Goal: Task Accomplishment & Management: Manage account settings

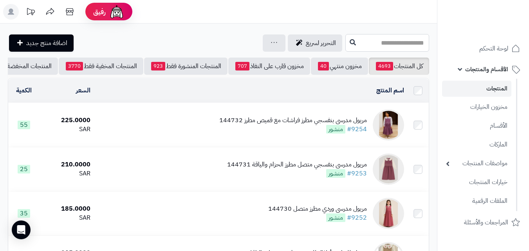
click at [386, 42] on input "text" at bounding box center [387, 43] width 84 height 18
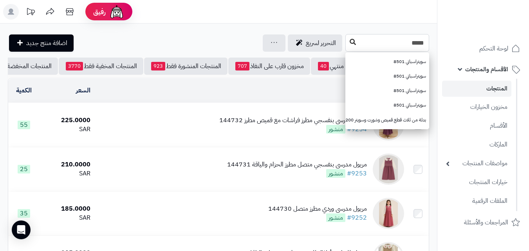
type input "*****"
click at [350, 41] on icon at bounding box center [353, 42] width 6 height 6
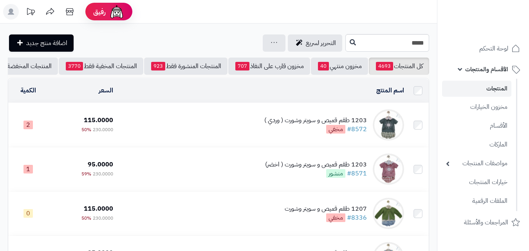
drag, startPoint x: 534, startPoint y: 0, endPoint x: 534, endPoint y: 33, distance: 32.5
click at [529, 33] on html "رفيق ! الطلبات معالجة مكتمل إرجاع المنتجات العملاء المتواجدون الان 20268 عملاء …" at bounding box center [264, 125] width 529 height 251
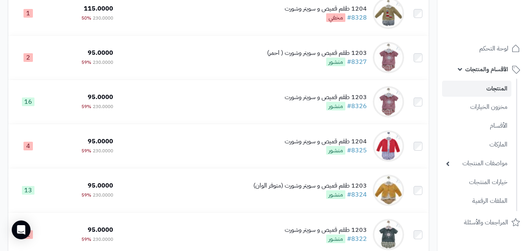
scroll to position [545, 0]
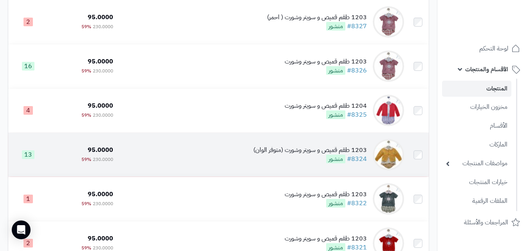
click at [281, 154] on div "1203 طقم قميص و سويتر وشورت (متوفر الوان)" at bounding box center [310, 150] width 114 height 9
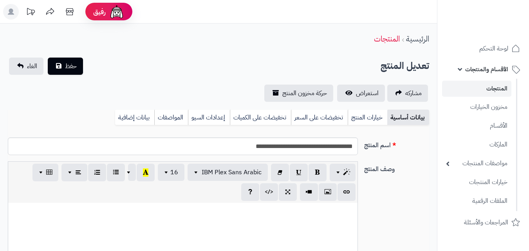
scroll to position [114, 0]
click at [350, 121] on link "خيارات المنتج" at bounding box center [368, 118] width 40 height 16
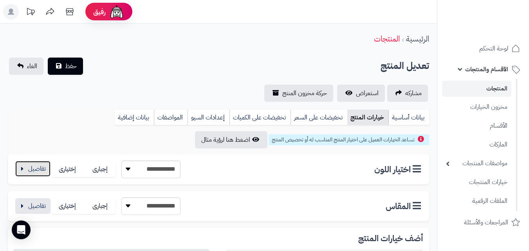
click at [37, 171] on button "button" at bounding box center [32, 169] width 35 height 16
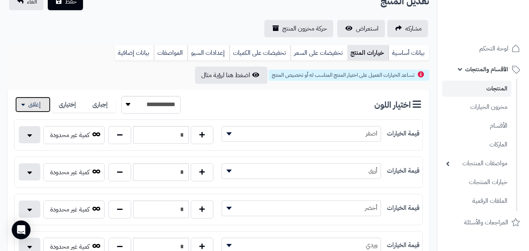
scroll to position [115, 0]
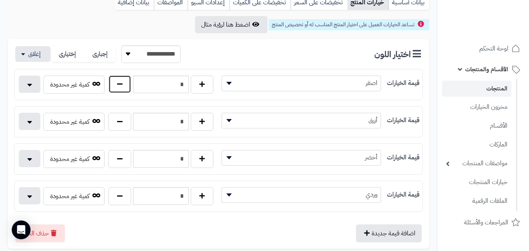
click at [119, 81] on button "button" at bounding box center [119, 84] width 23 height 18
type input "*"
click at [39, 58] on button "button" at bounding box center [32, 54] width 35 height 16
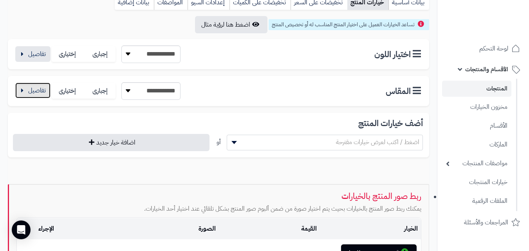
click at [32, 90] on button "button" at bounding box center [32, 91] width 35 height 16
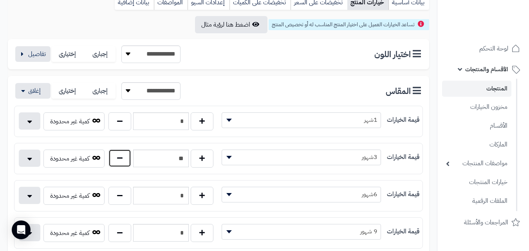
click at [115, 157] on button "button" at bounding box center [119, 158] width 23 height 18
type input "**"
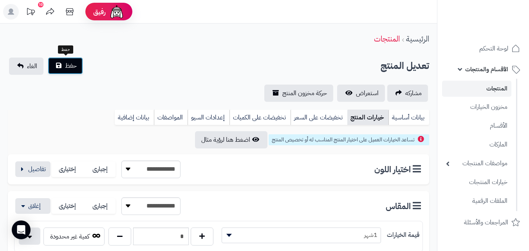
click at [68, 66] on span "حفظ" at bounding box center [71, 65] width 12 height 9
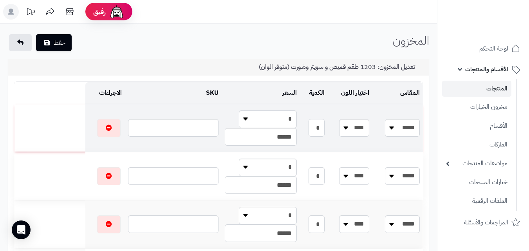
drag, startPoint x: 325, startPoint y: 123, endPoint x: 364, endPoint y: 122, distance: 38.8
click at [364, 122] on tr "**** ***** ***** ****** ***** ****** ****** **** **** **** **** * * * ******" at bounding box center [218, 128] width 409 height 48
type input "*"
click at [59, 41] on button "حفظ" at bounding box center [54, 42] width 36 height 17
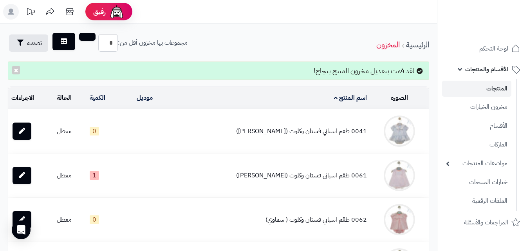
click at [474, 82] on link "المنتجات" at bounding box center [476, 89] width 69 height 16
